Goal: Navigation & Orientation: Find specific page/section

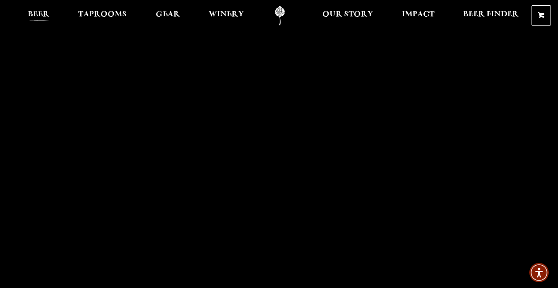
click at [34, 14] on span "Beer" at bounding box center [39, 14] width 22 height 7
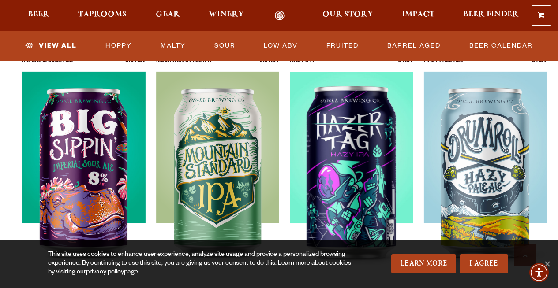
scroll to position [922, 0]
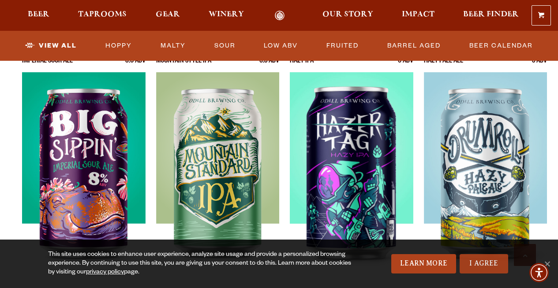
click at [482, 264] on link "I Agree" at bounding box center [483, 263] width 49 height 19
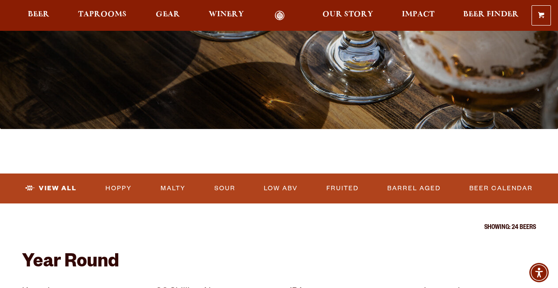
scroll to position [0, 0]
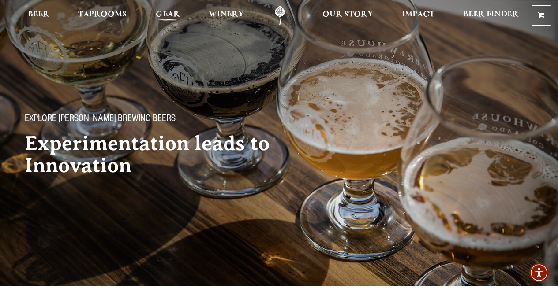
click at [162, 18] on span "Gear" at bounding box center [168, 14] width 24 height 7
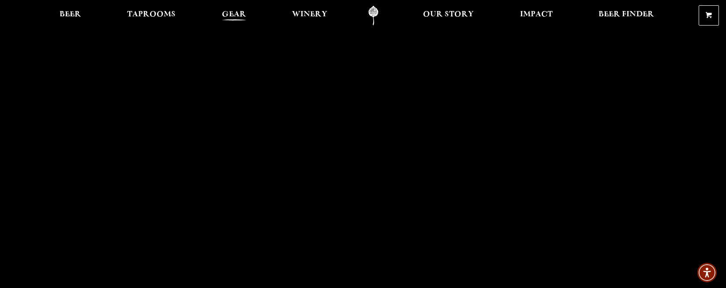
click at [234, 13] on span "Gear" at bounding box center [234, 14] width 24 height 7
click at [84, 8] on link "Beer" at bounding box center [70, 16] width 33 height 20
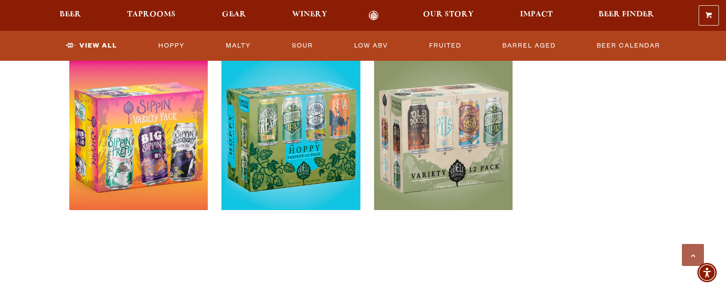
scroll to position [1869, 0]
